Goal: Navigation & Orientation: Find specific page/section

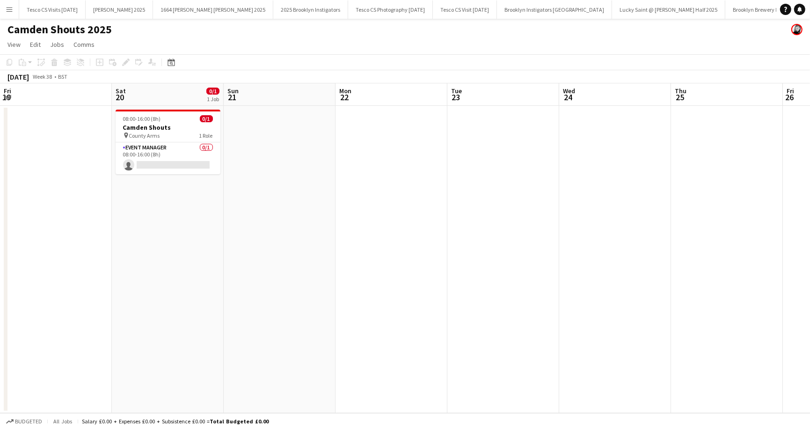
scroll to position [0, 328]
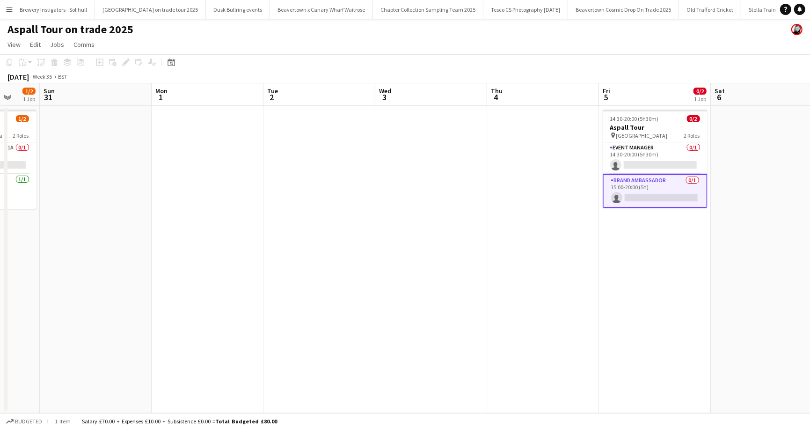
scroll to position [0, 417]
